Goal: Information Seeking & Learning: Check status

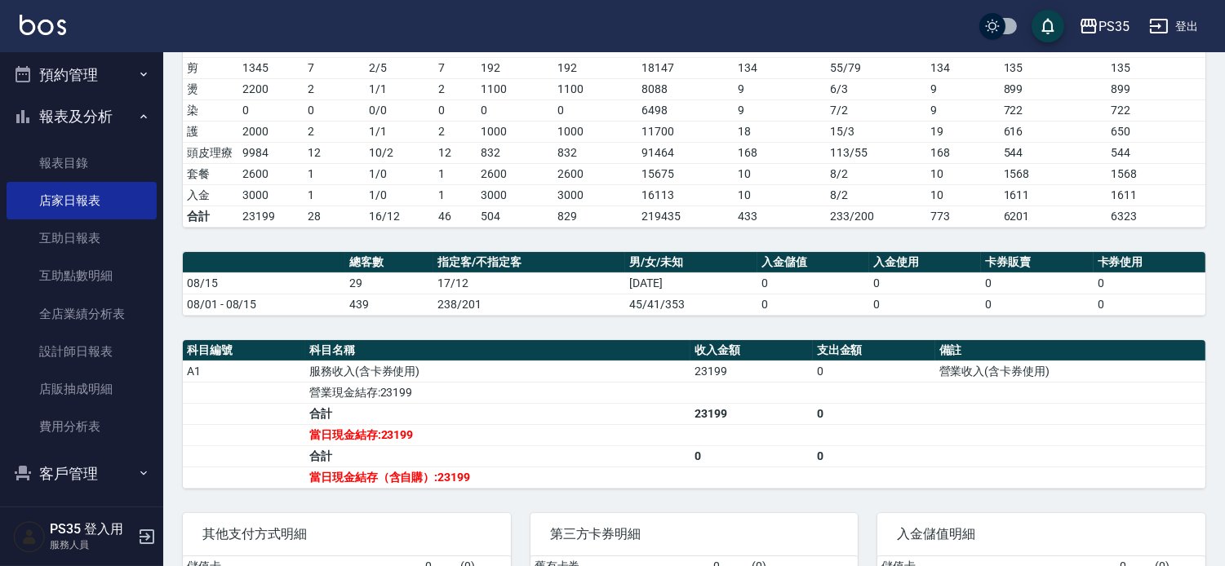
scroll to position [272, 0]
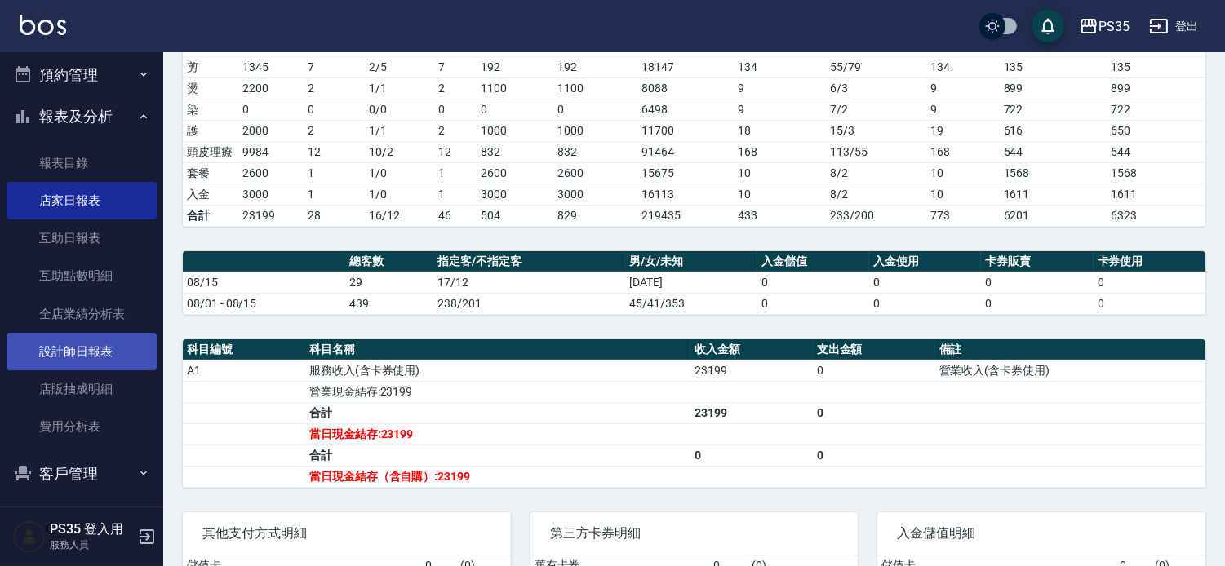
click at [42, 352] on link "設計師日報表" at bounding box center [82, 352] width 150 height 38
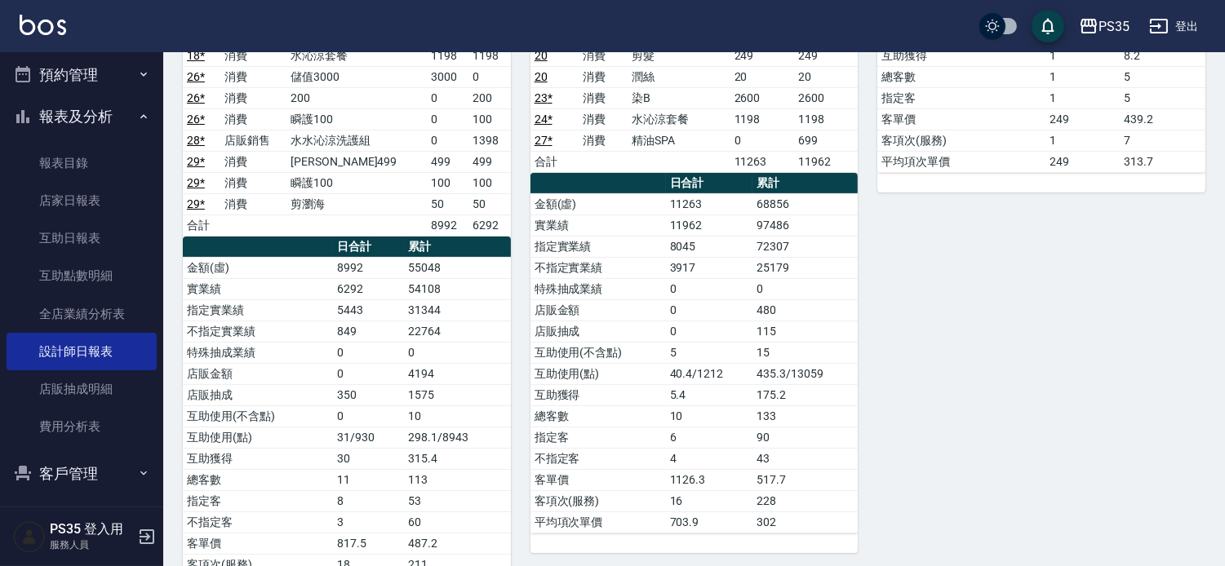
scroll to position [362, 0]
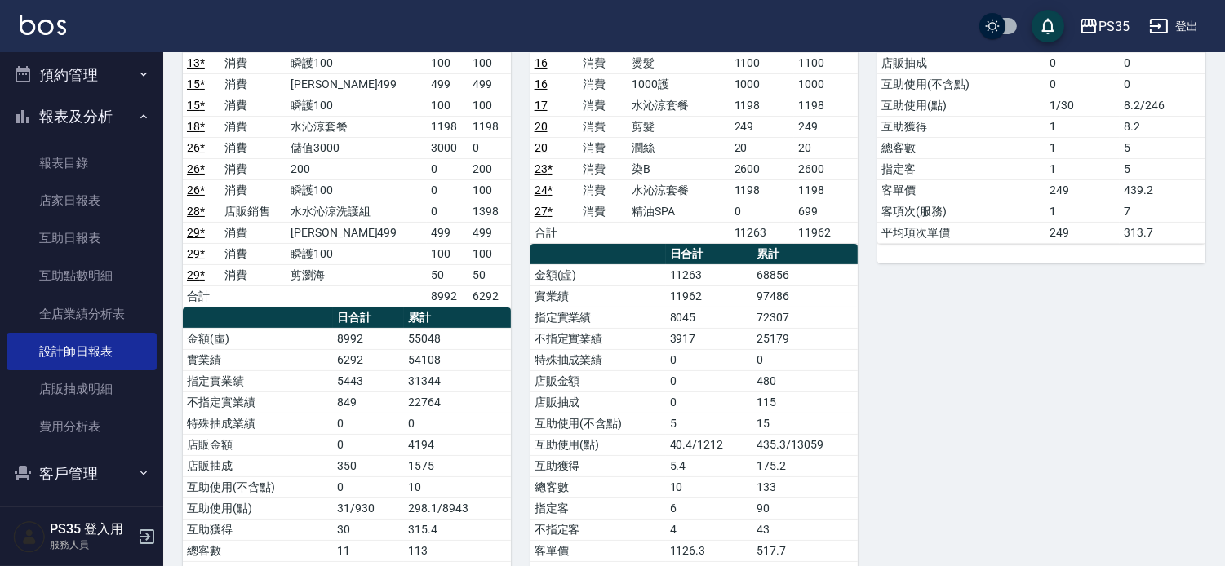
click at [521, 364] on div "2 栢沛怡 [DATE] 日報表 單號 類別 項目 金額 業績 4 消費 200 200 200 4 消費 精油50 50 50 4 消費 瞬護100 100…" at bounding box center [685, 243] width 348 height 889
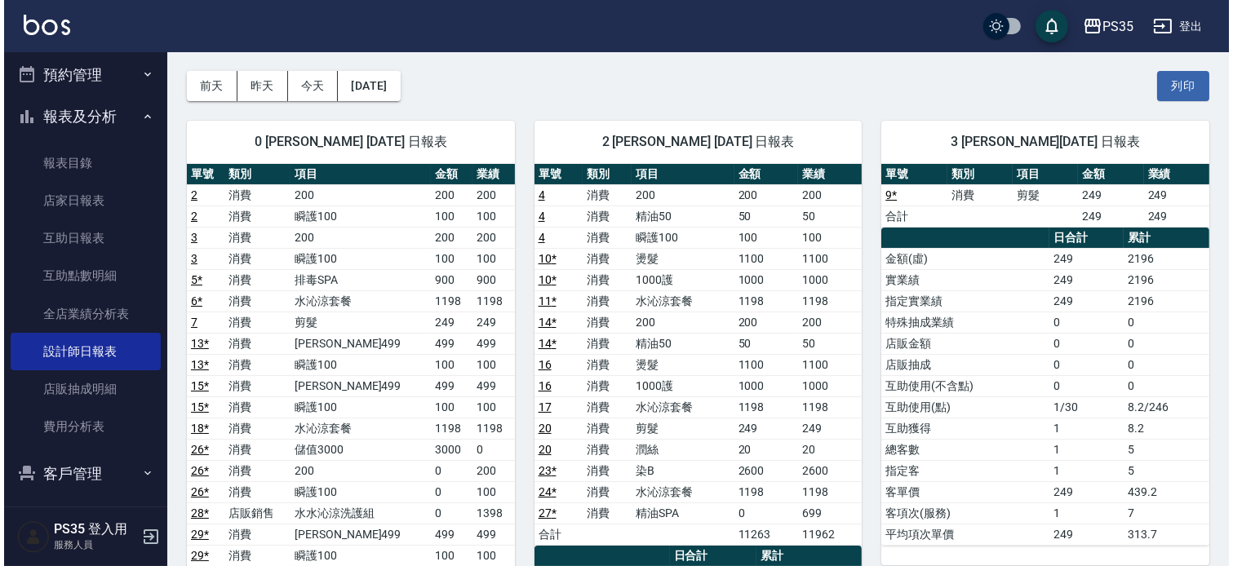
scroll to position [0, 0]
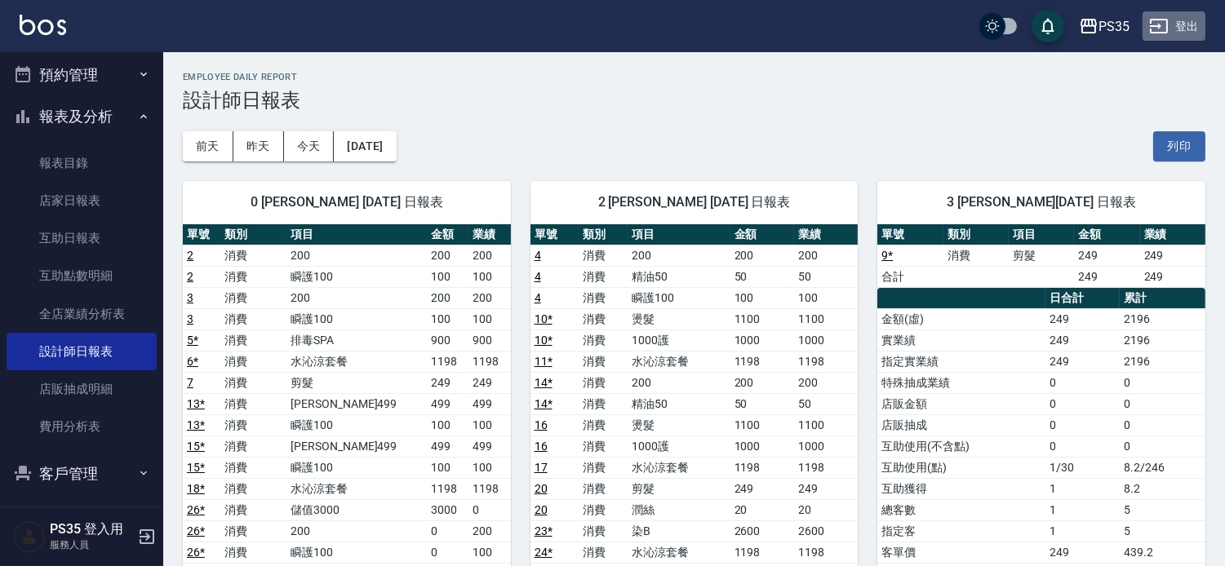
click at [1188, 23] on button "登出" at bounding box center [1173, 26] width 63 height 30
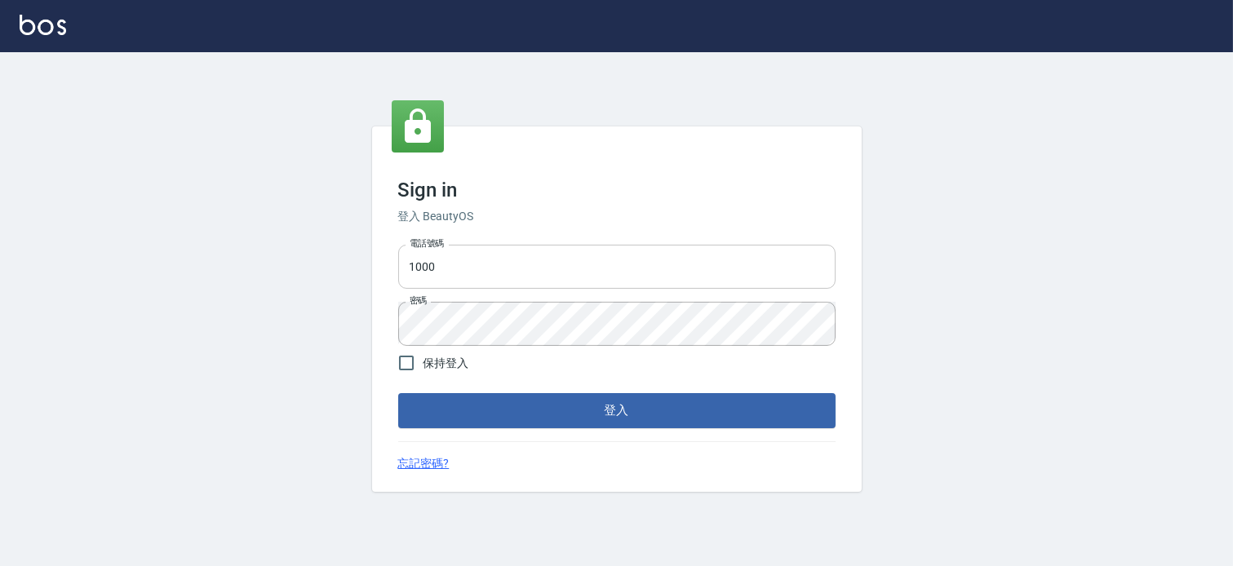
click at [529, 277] on input "1000" at bounding box center [616, 267] width 437 height 44
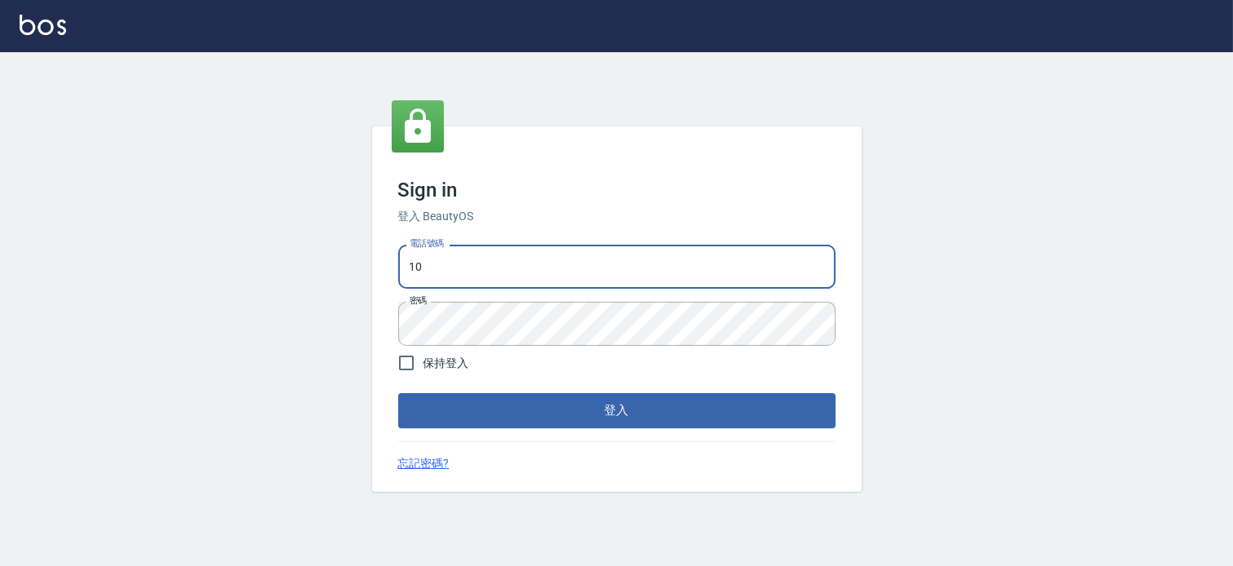
type input "1"
type input "037692666"
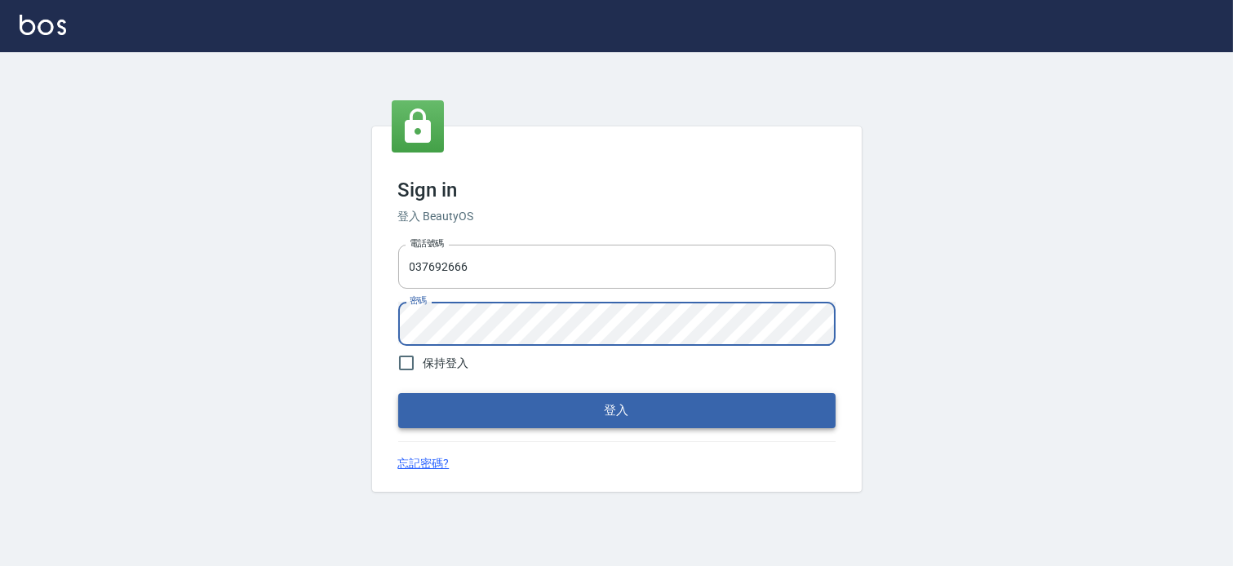
click at [547, 413] on button "登入" at bounding box center [616, 410] width 437 height 34
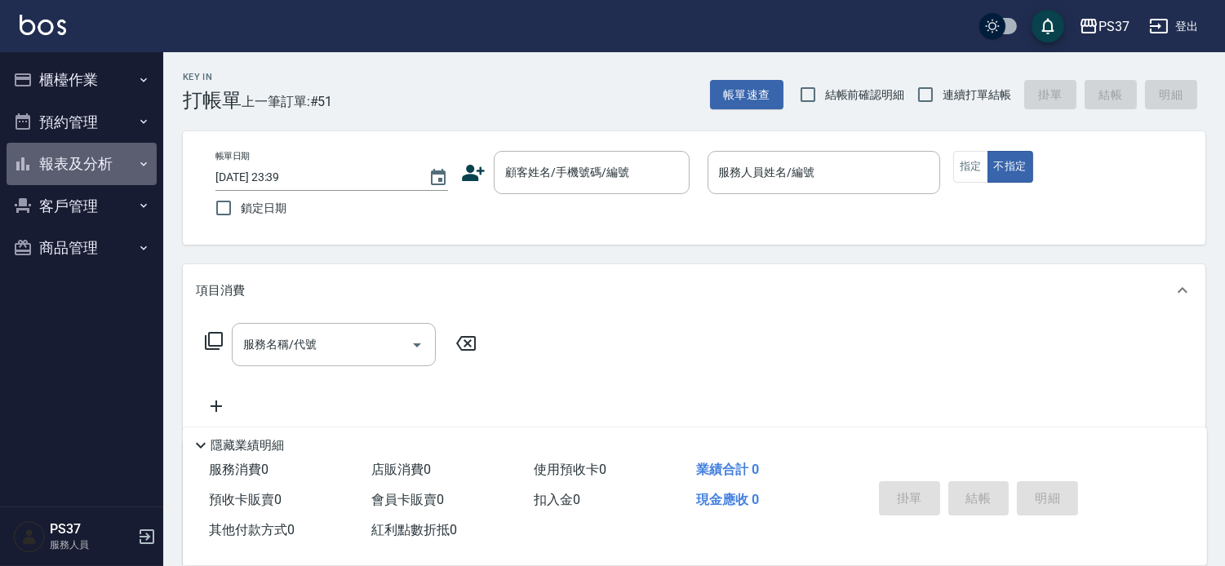
click at [42, 175] on button "報表及分析" at bounding box center [82, 164] width 150 height 42
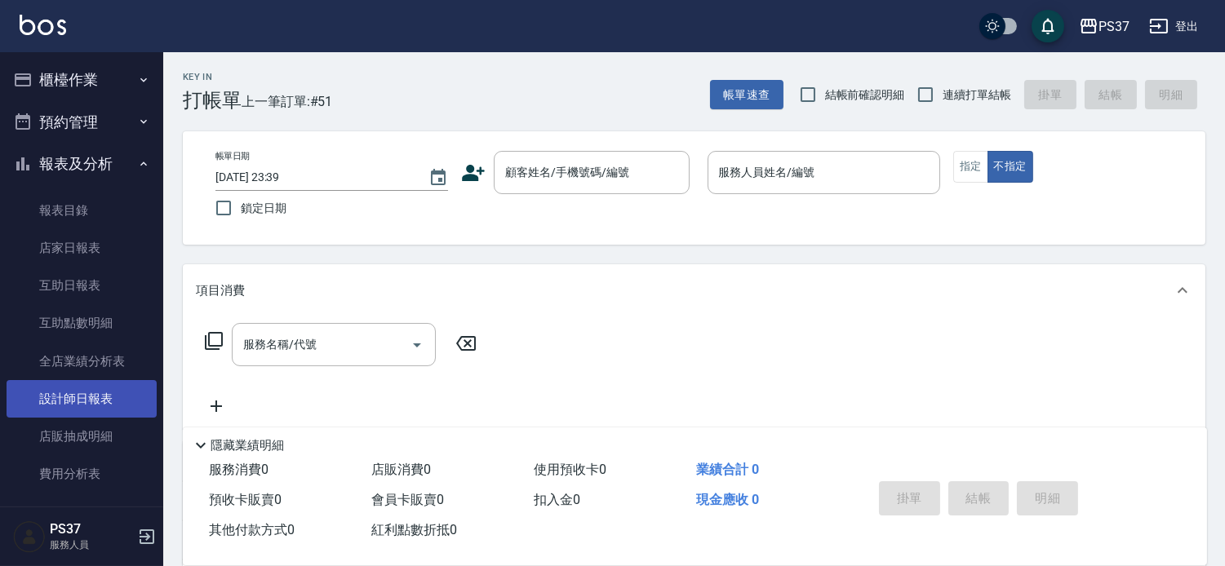
click at [74, 394] on link "設計師日報表" at bounding box center [82, 399] width 150 height 38
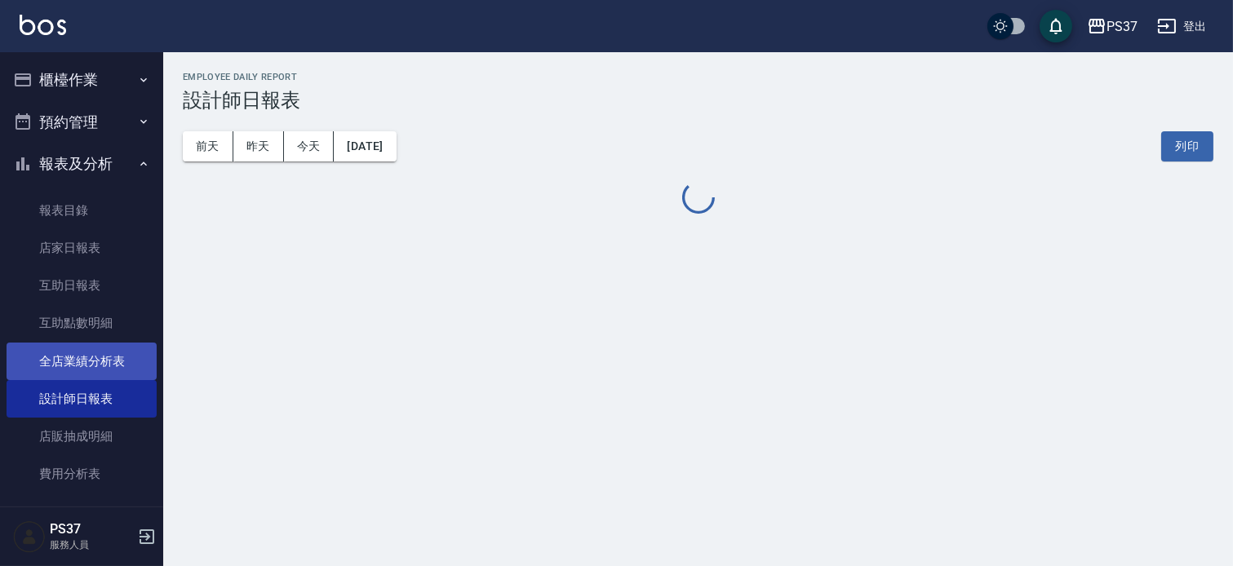
click at [88, 344] on link "全店業績分析表" at bounding box center [82, 362] width 150 height 38
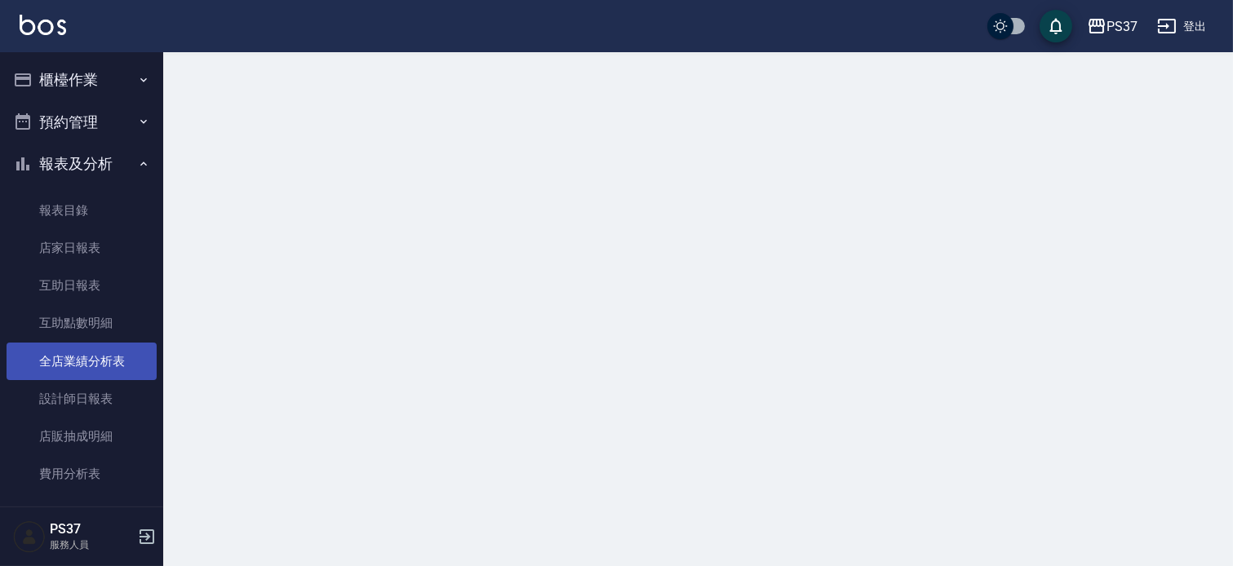
click at [94, 368] on link "全店業績分析表" at bounding box center [82, 362] width 150 height 38
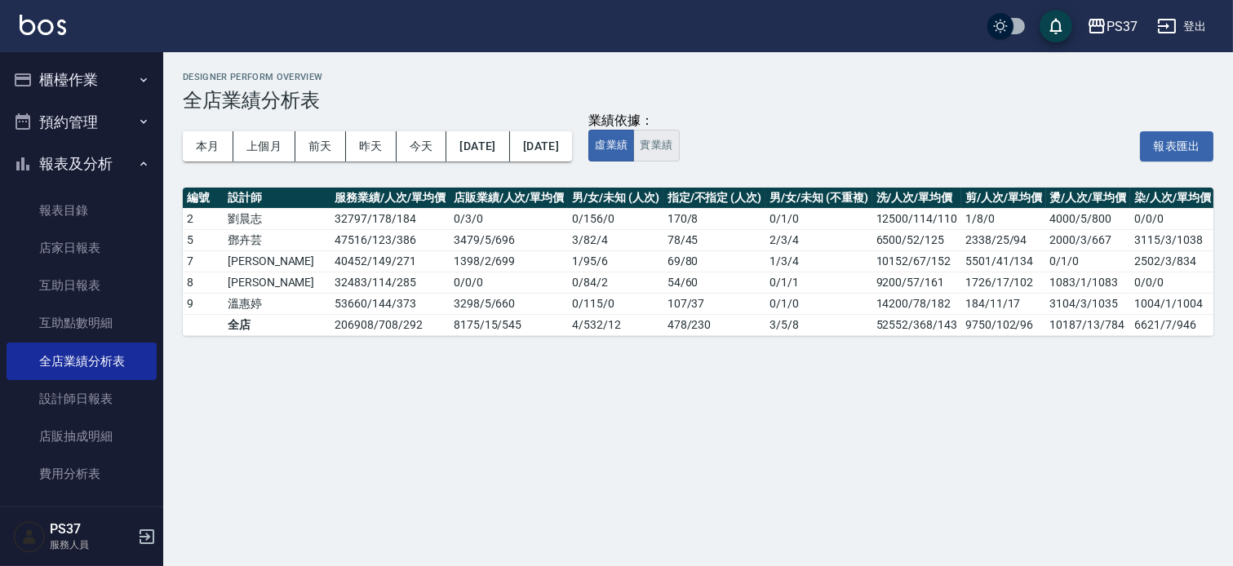
click at [679, 144] on button "實業績" at bounding box center [656, 146] width 46 height 32
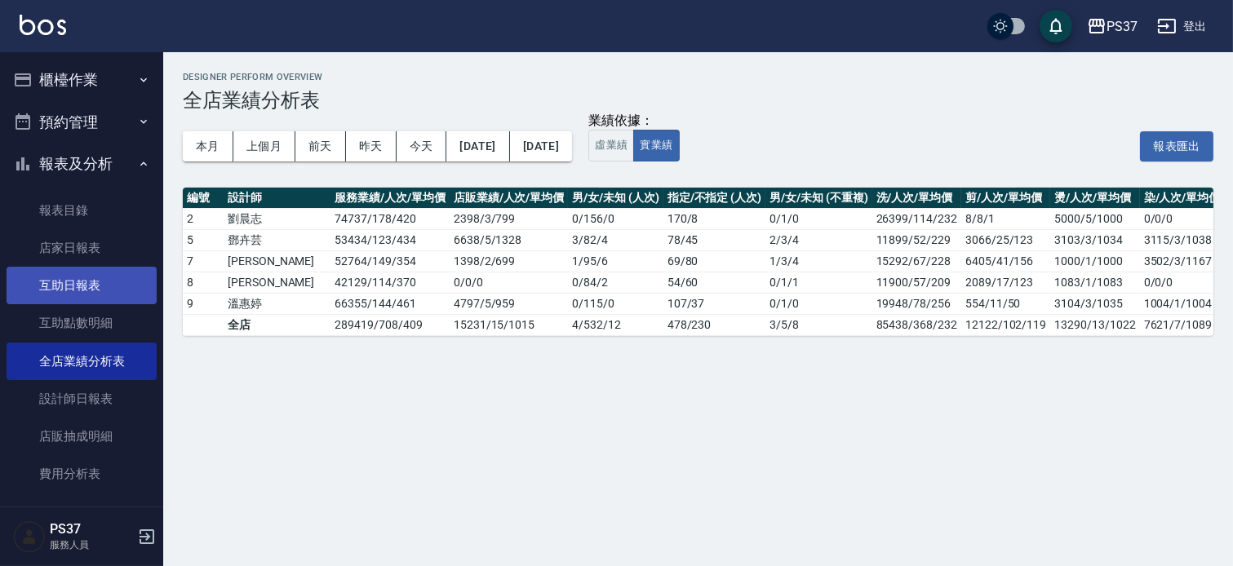
click at [84, 289] on link "互助日報表" at bounding box center [82, 286] width 150 height 38
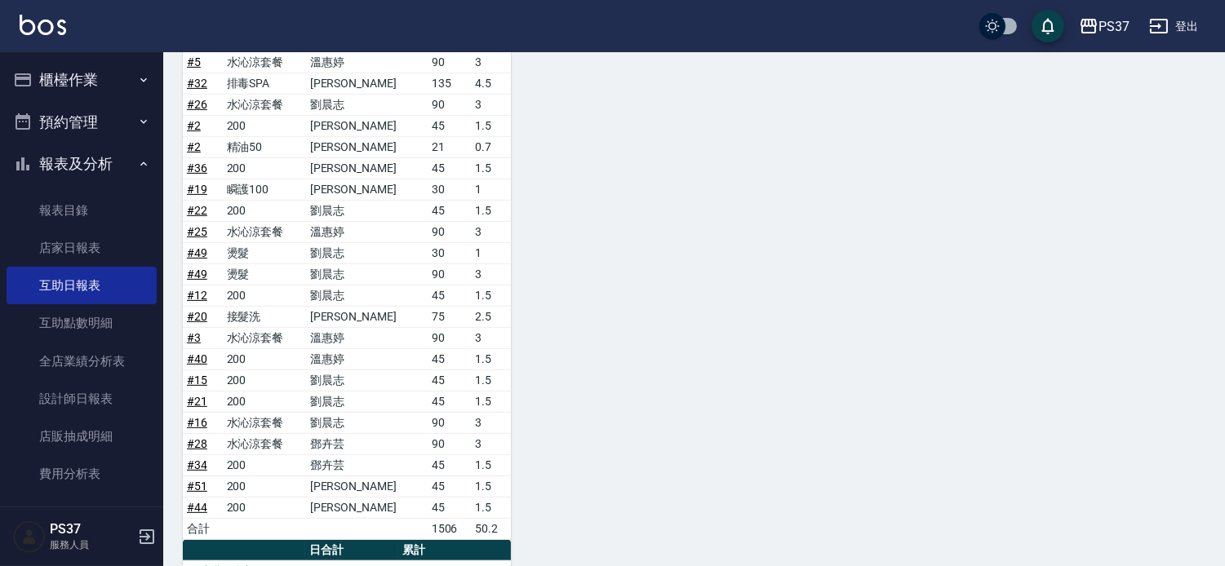
scroll to position [1450, 0]
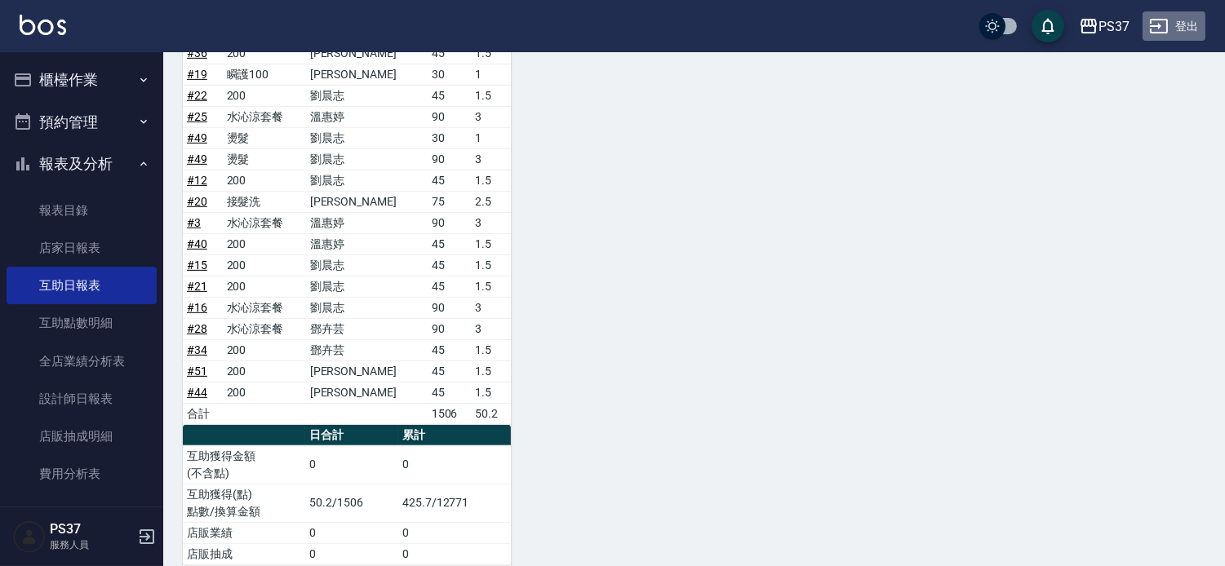
click at [1178, 20] on button "登出" at bounding box center [1173, 26] width 63 height 30
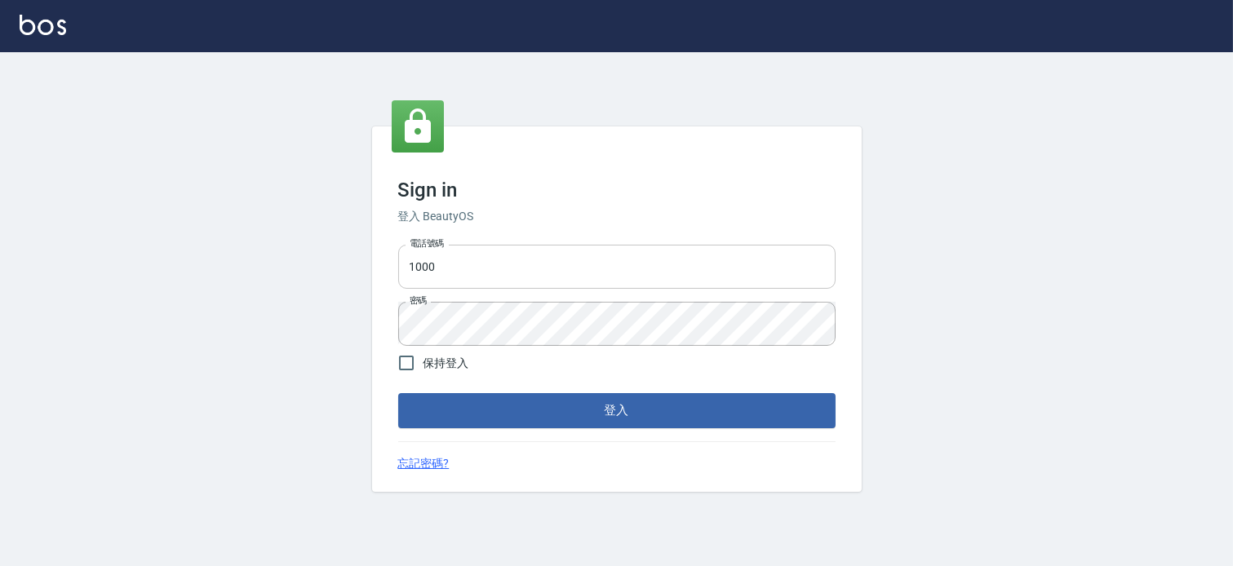
click at [508, 282] on input "1000" at bounding box center [616, 267] width 437 height 44
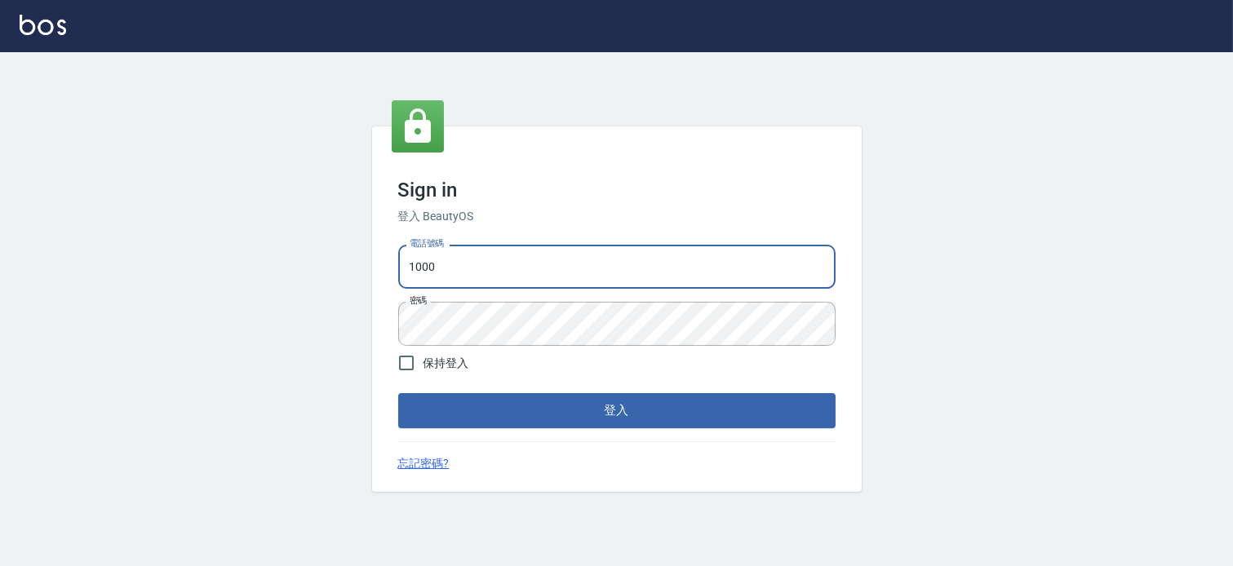
type input "037465197"
click at [565, 415] on button "登入" at bounding box center [616, 410] width 437 height 34
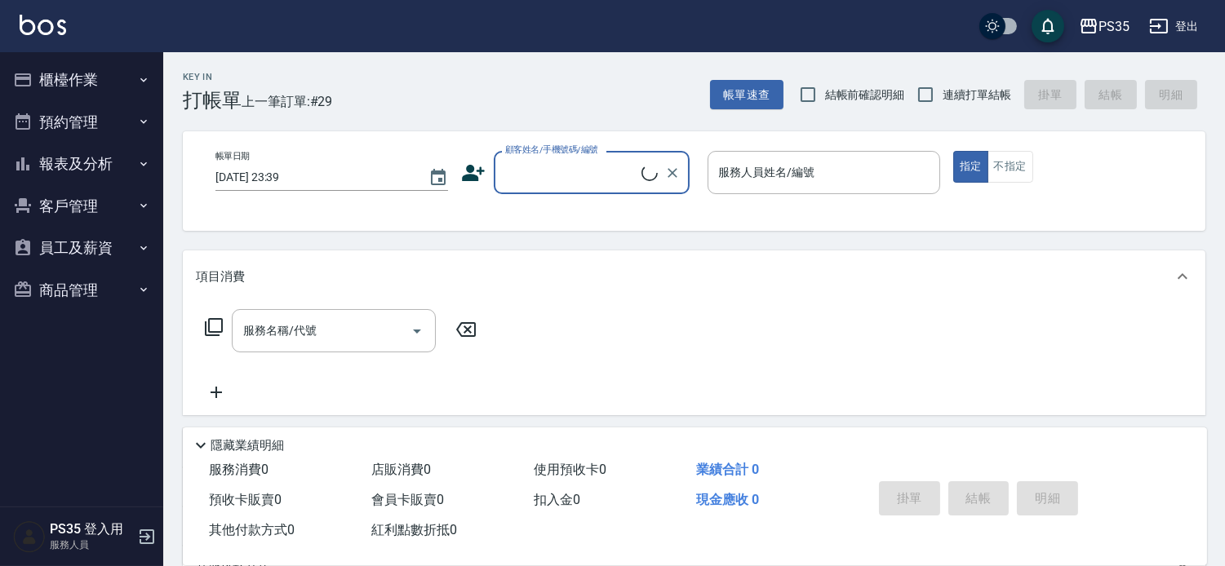
click at [93, 164] on button "報表及分析" at bounding box center [82, 164] width 150 height 42
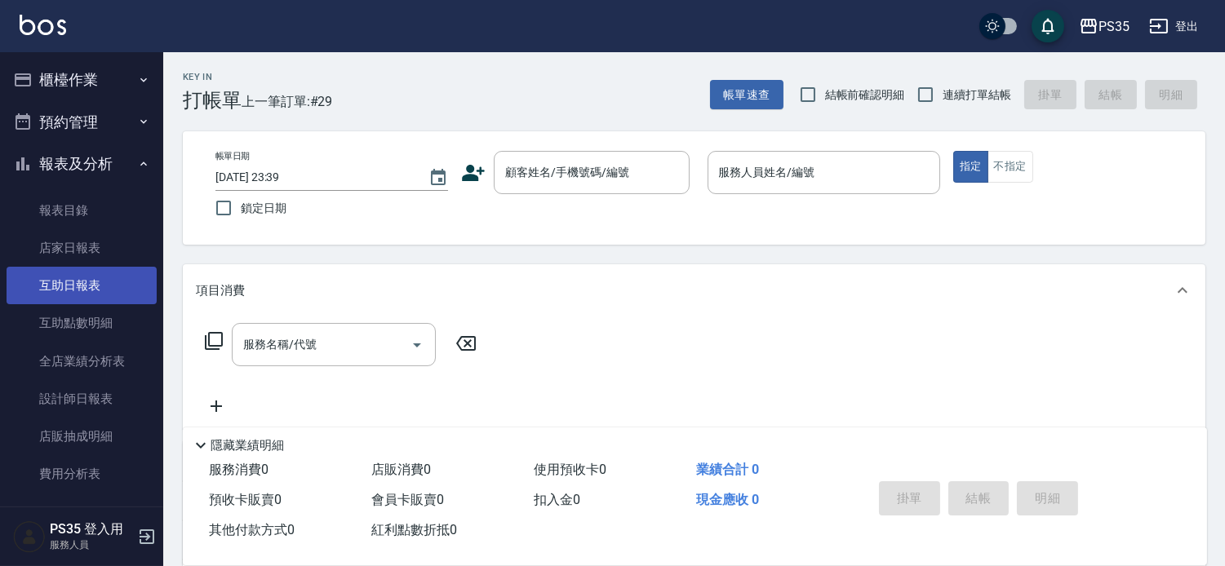
click at [74, 286] on link "互助日報表" at bounding box center [82, 286] width 150 height 38
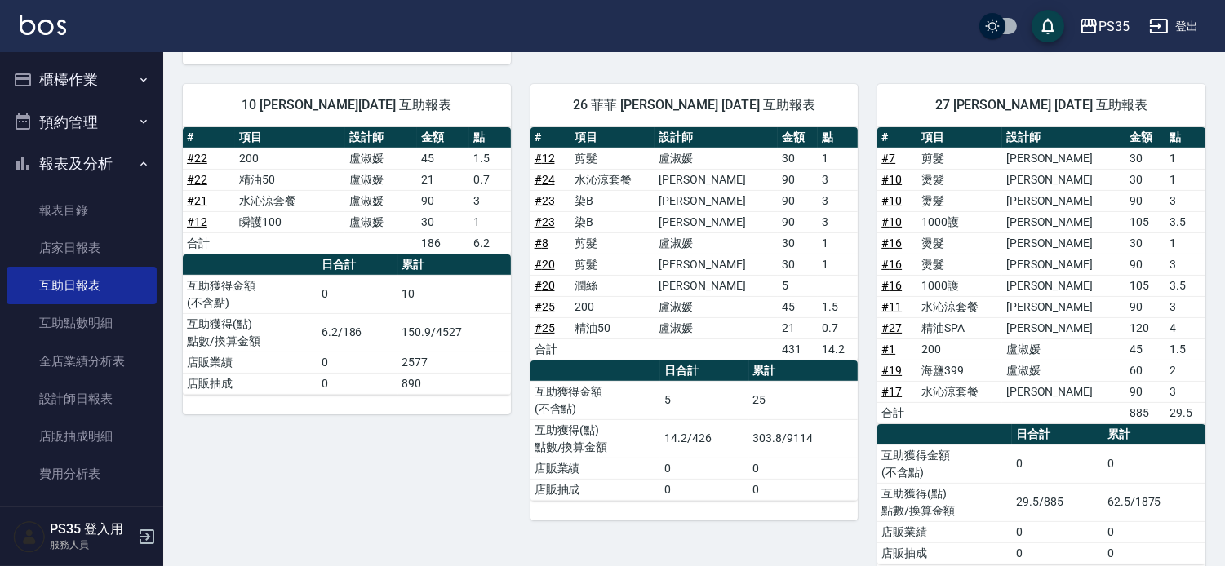
scroll to position [801, 0]
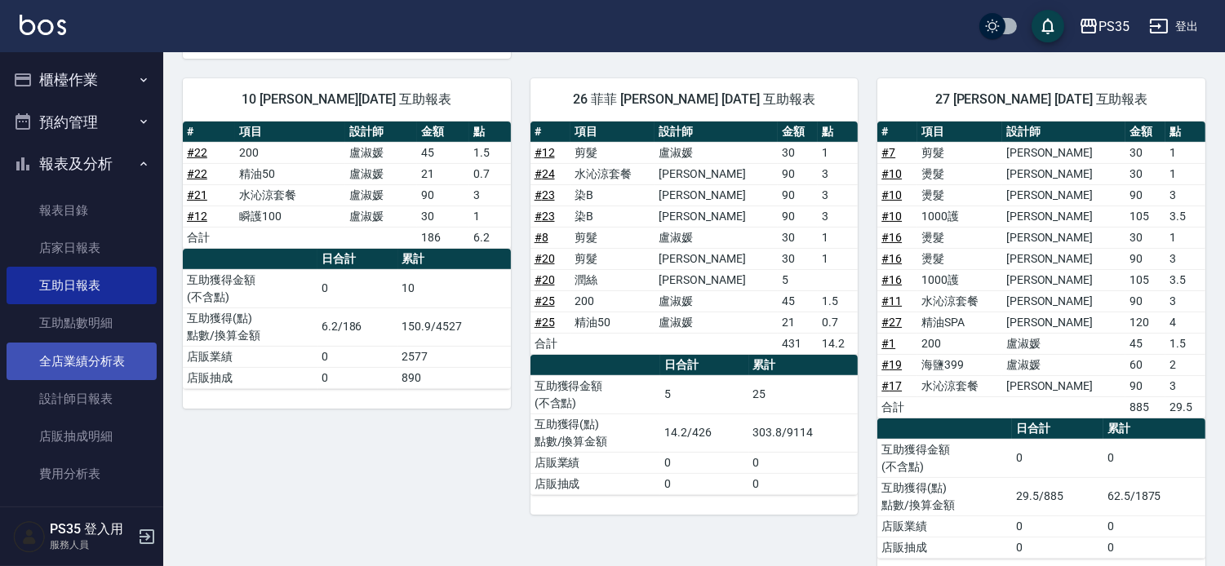
click at [100, 363] on link "全店業績分析表" at bounding box center [82, 362] width 150 height 38
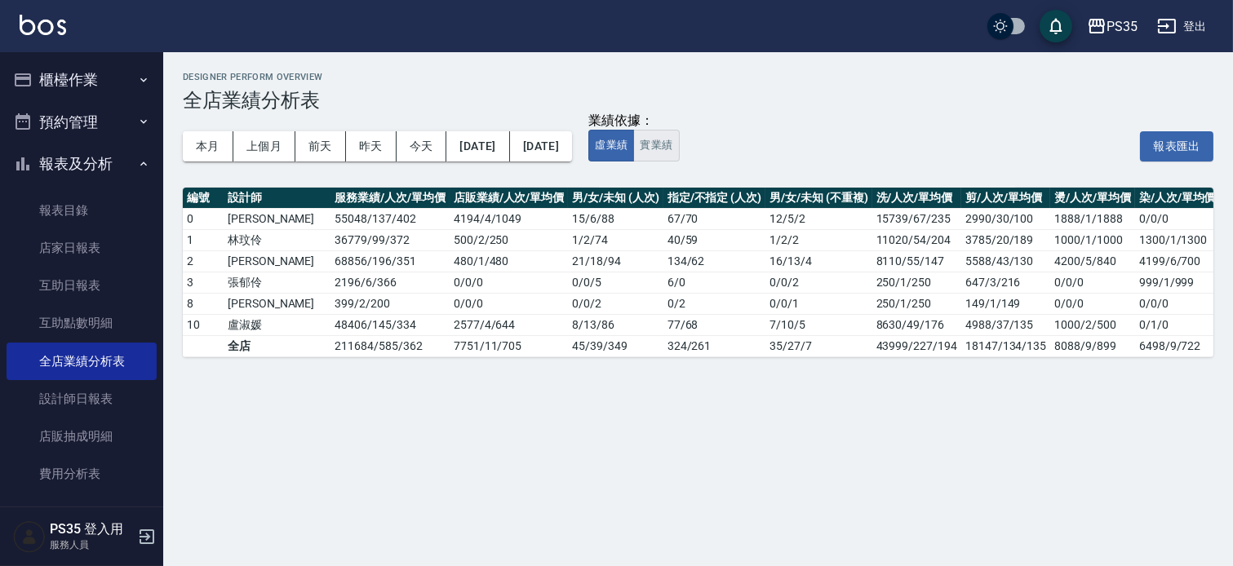
click at [679, 137] on button "實業績" at bounding box center [656, 146] width 46 height 32
click at [354, 173] on div "本月 上個月 前天 昨天 今天 2025/08/01 2025/08/15" at bounding box center [377, 146] width 389 height 69
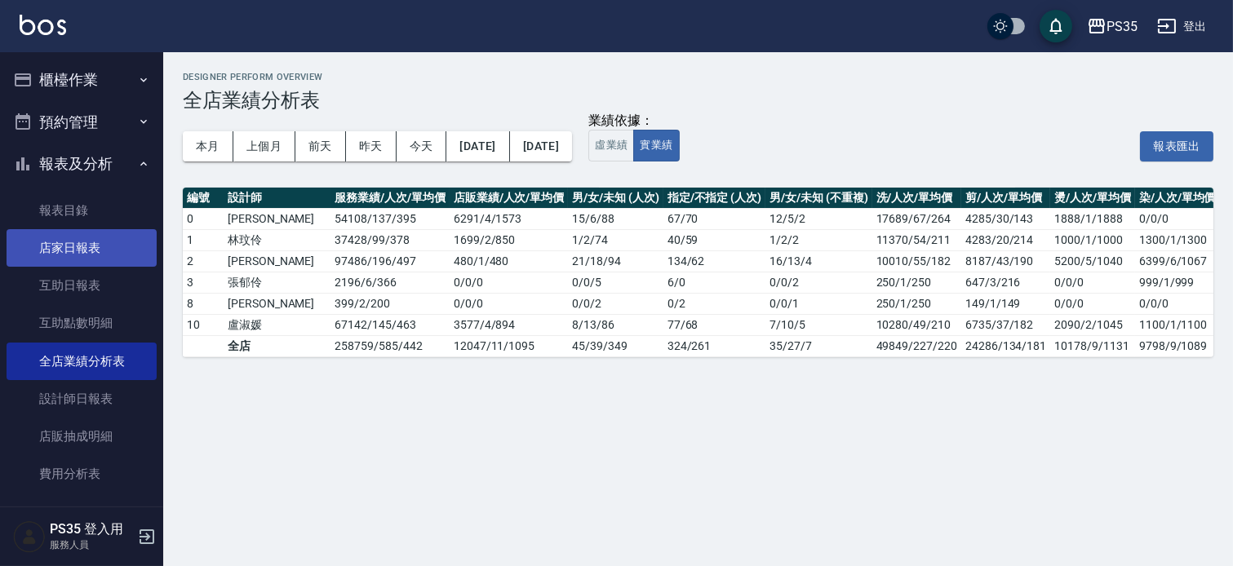
click at [104, 251] on link "店家日報表" at bounding box center [82, 248] width 150 height 38
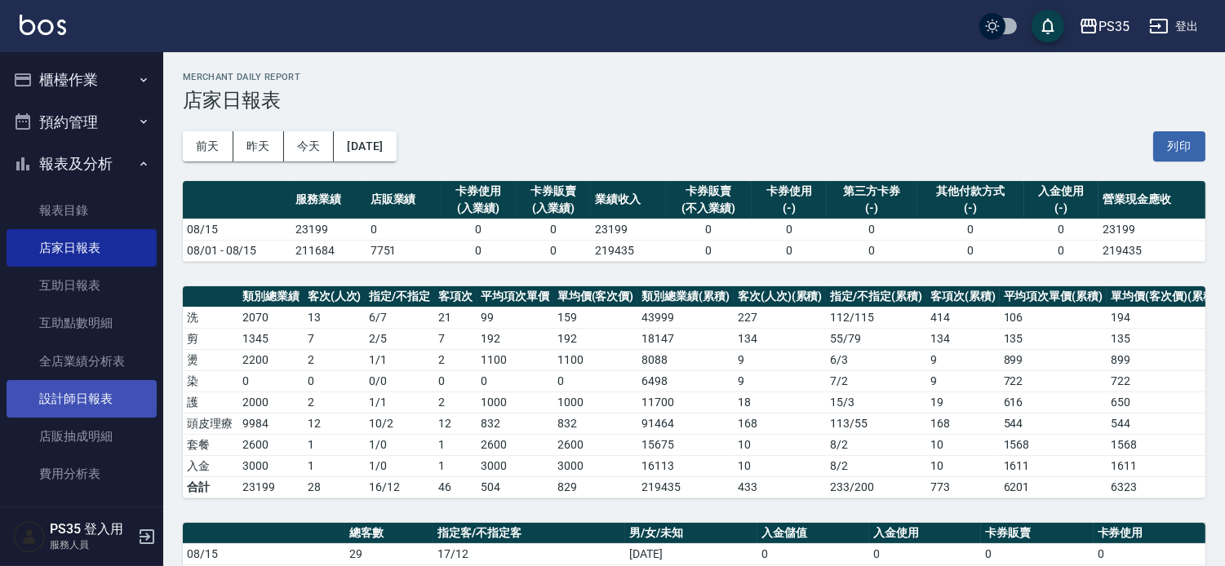
click at [102, 410] on link "設計師日報表" at bounding box center [82, 399] width 150 height 38
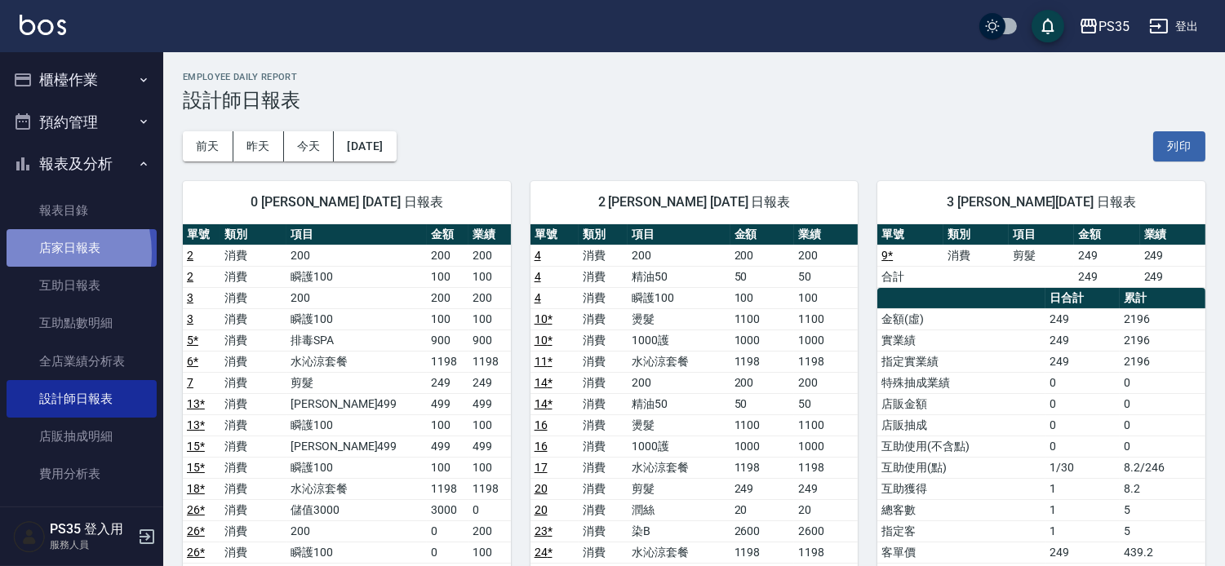
click at [34, 253] on link "店家日報表" at bounding box center [82, 248] width 150 height 38
